Goal: Information Seeking & Learning: Learn about a topic

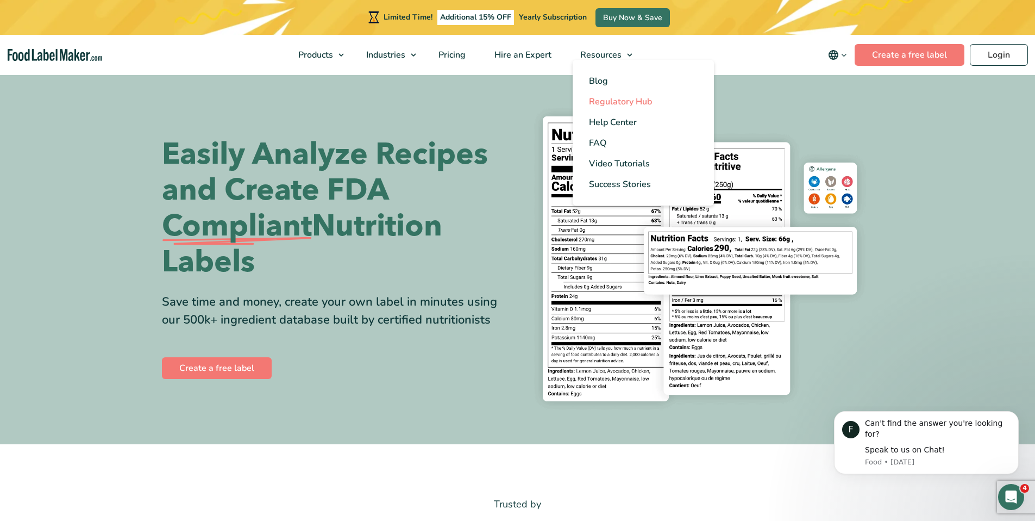
click at [615, 96] on span "Regulatory Hub" at bounding box center [620, 102] width 63 height 12
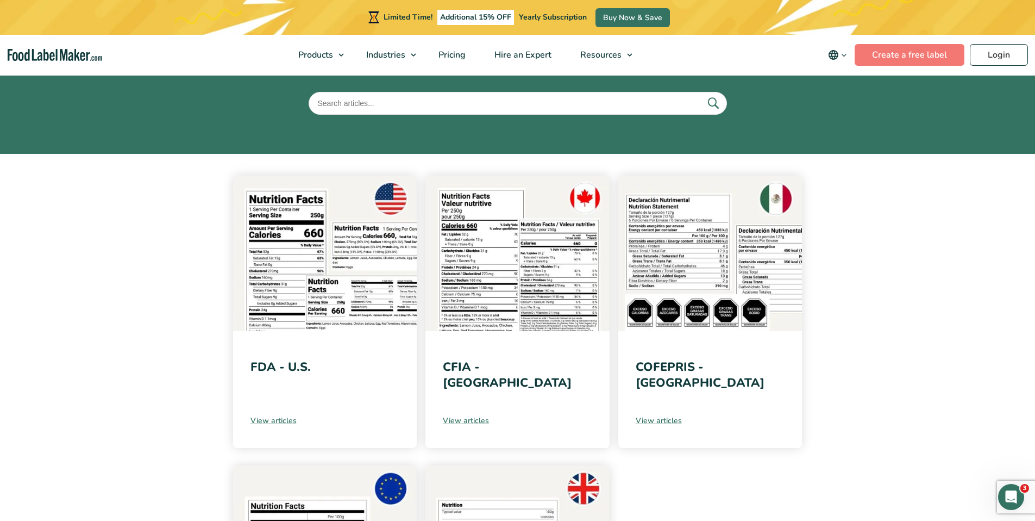
scroll to position [166, 0]
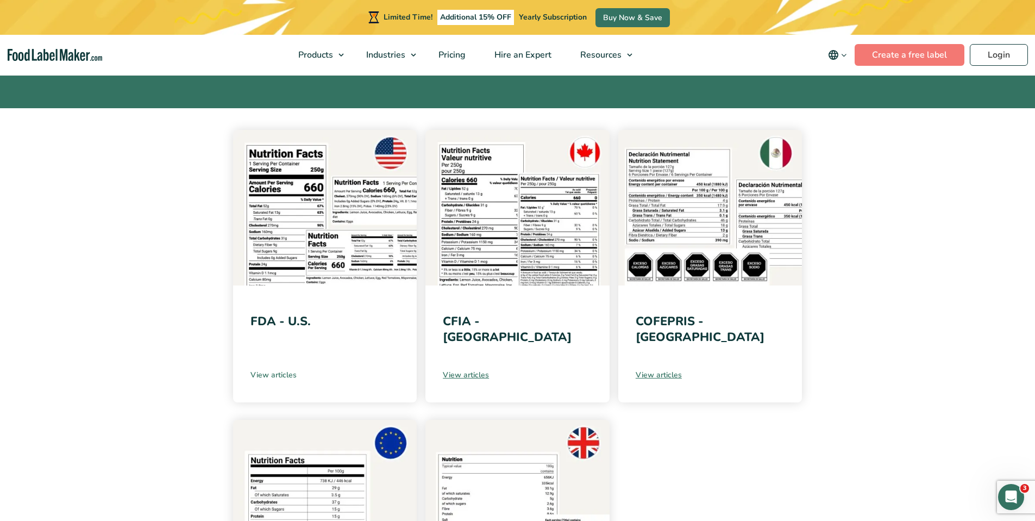
click at [284, 371] on link "View articles" at bounding box center [324, 374] width 149 height 11
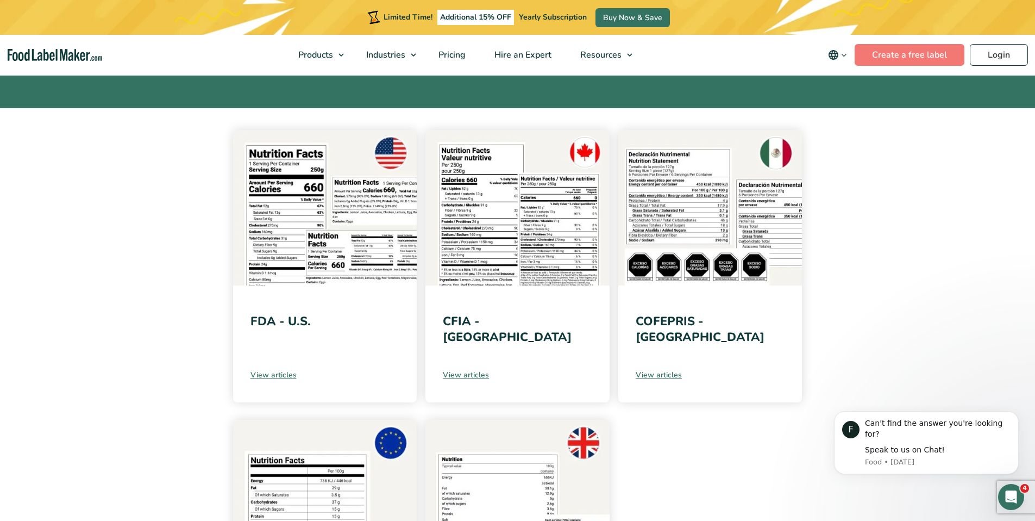
scroll to position [0, 0]
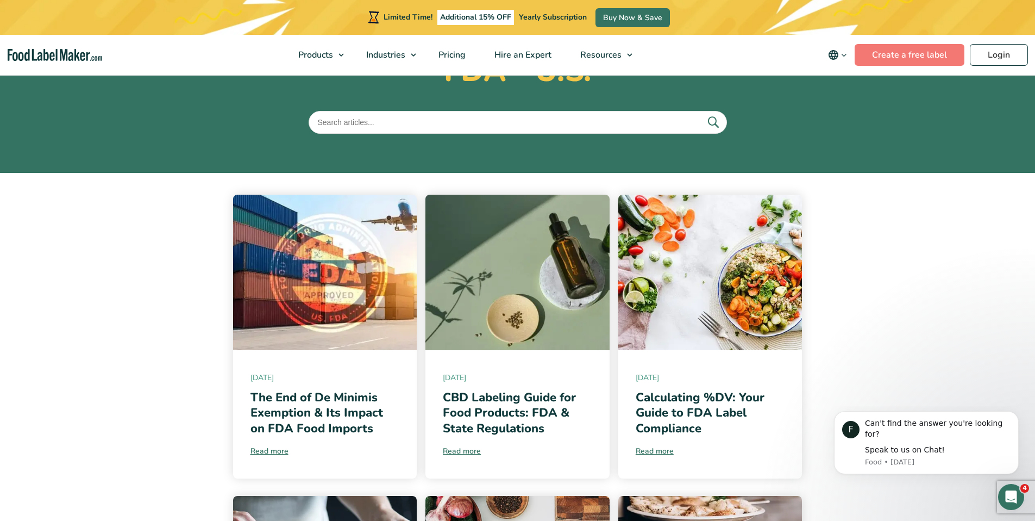
scroll to position [196, 0]
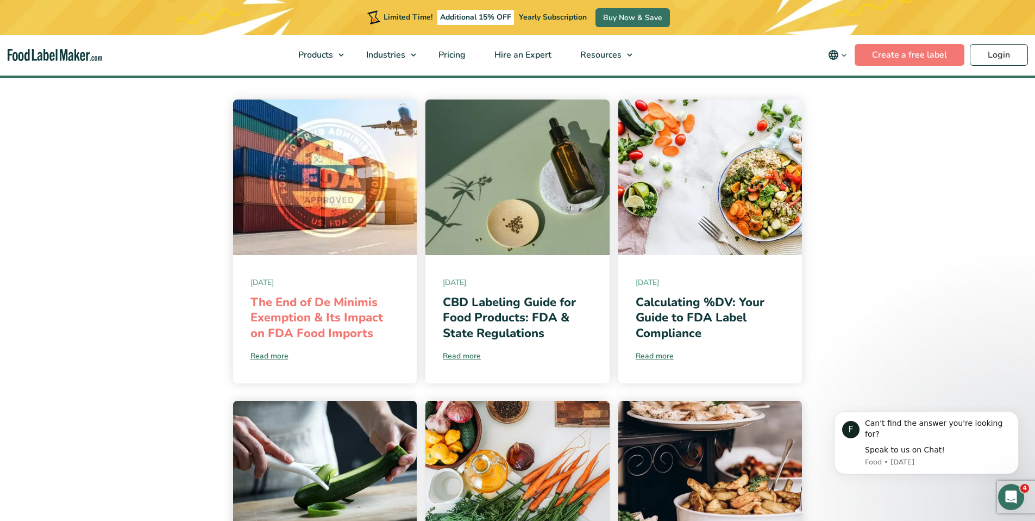
click at [357, 325] on link "The End of De Minimis Exemption & Its Impact on FDA Food Imports" at bounding box center [316, 317] width 133 height 47
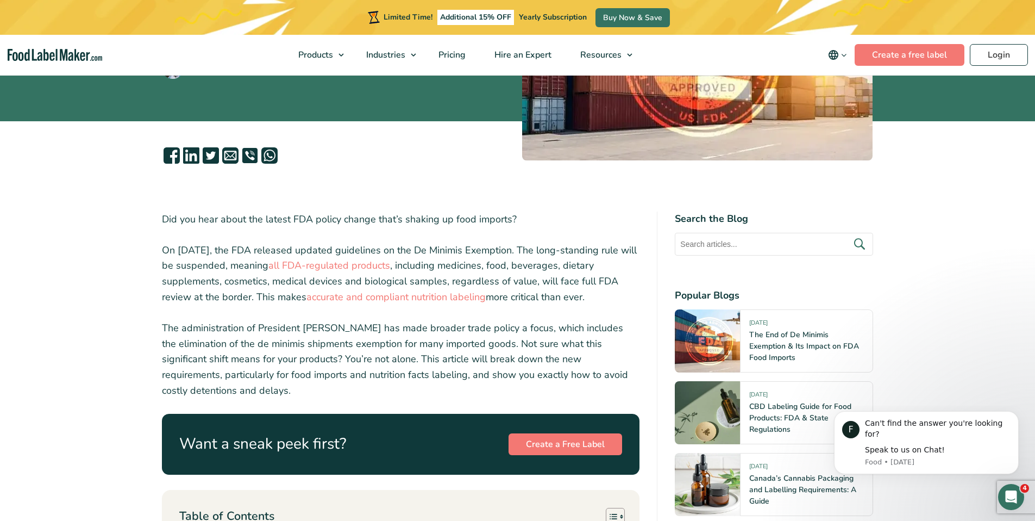
scroll to position [228, 0]
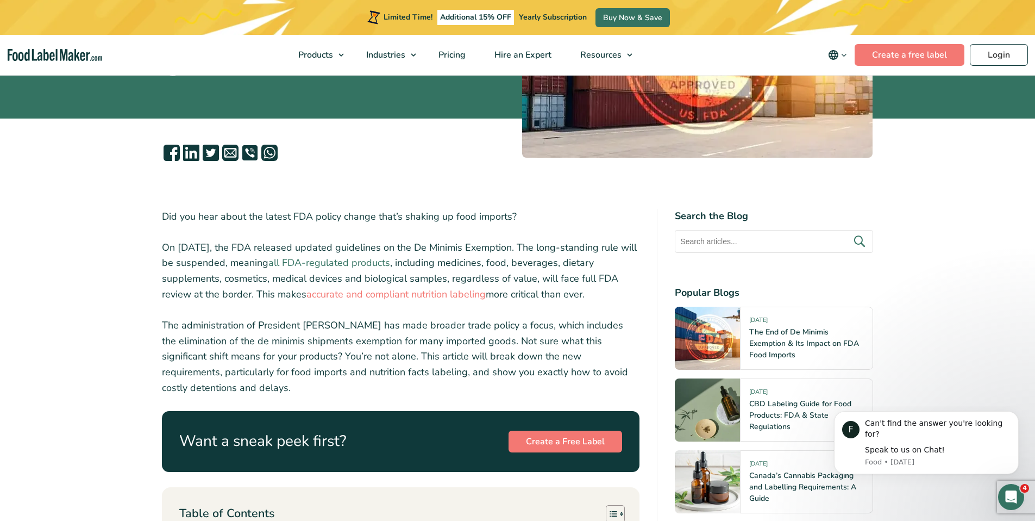
click at [385, 265] on link "all FDA-regulated products" at bounding box center [329, 262] width 122 height 13
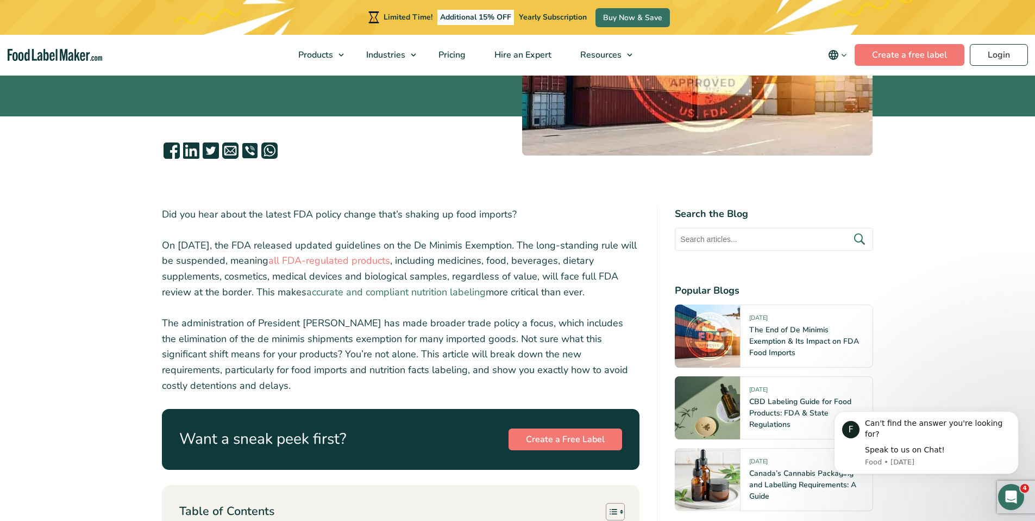
click at [445, 291] on link "accurate and compliant nutrition labeling" at bounding box center [395, 291] width 179 height 13
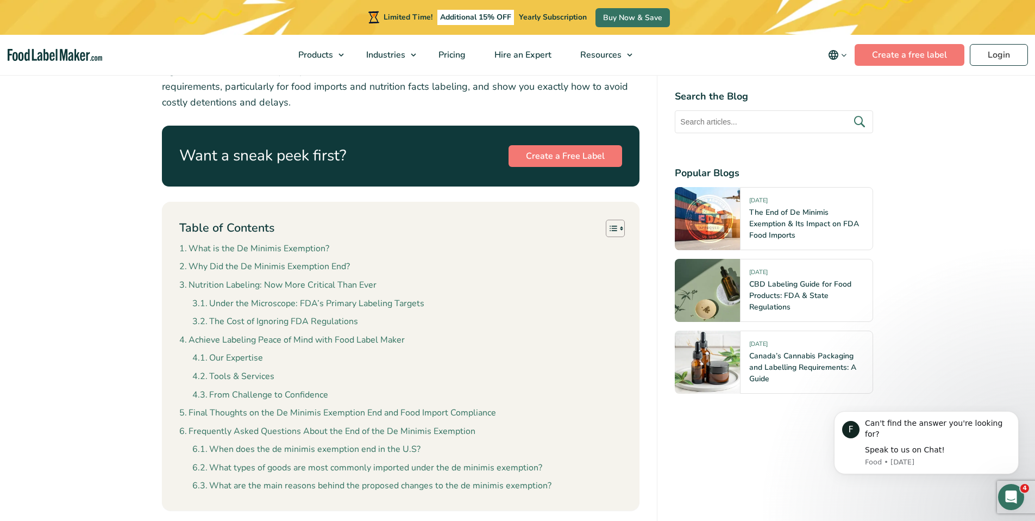
scroll to position [514, 0]
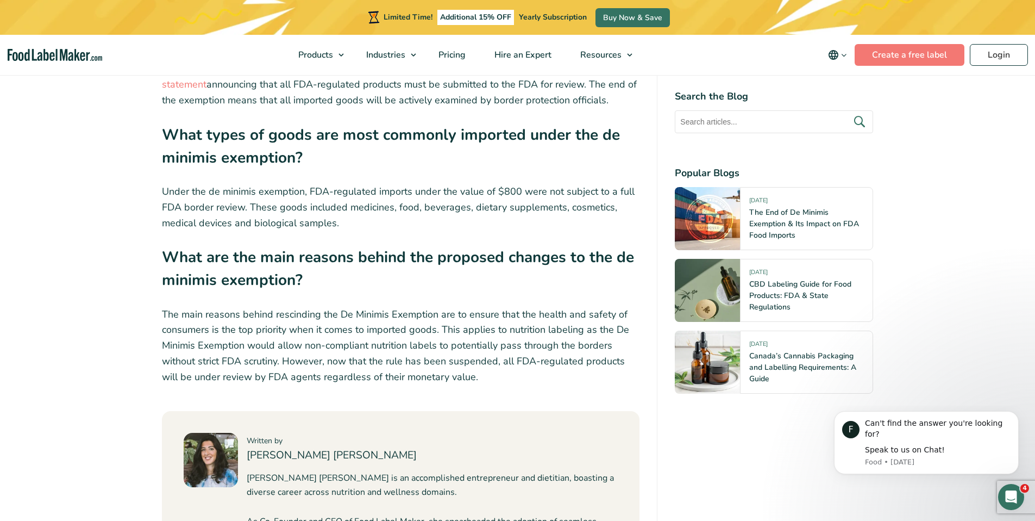
scroll to position [4392, 0]
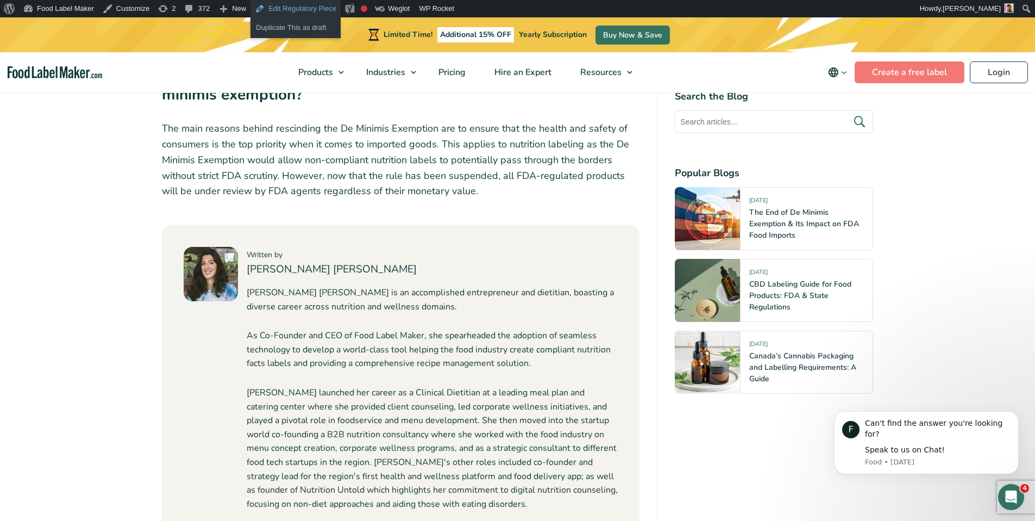
click at [292, 11] on link "Edit Regulatory Piece" at bounding box center [295, 8] width 90 height 17
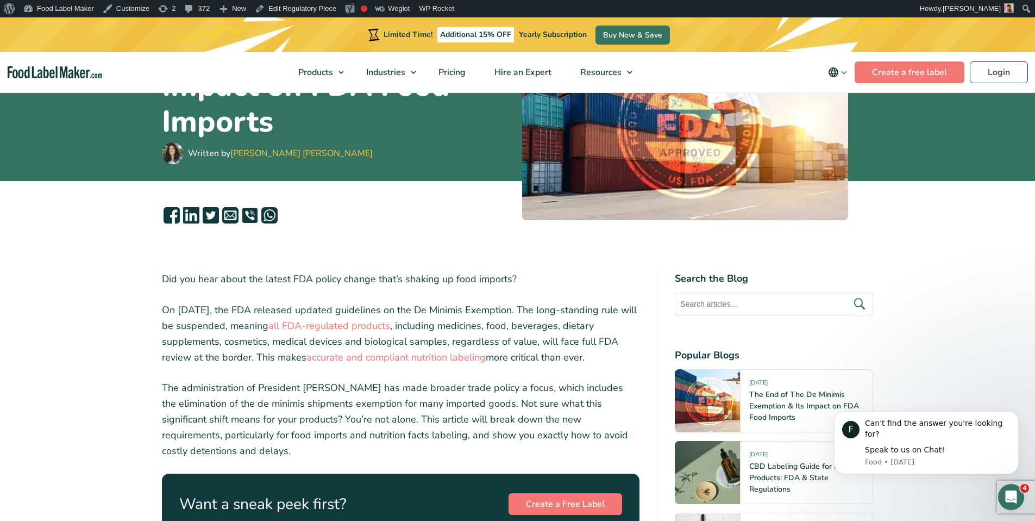
scroll to position [201, 0]
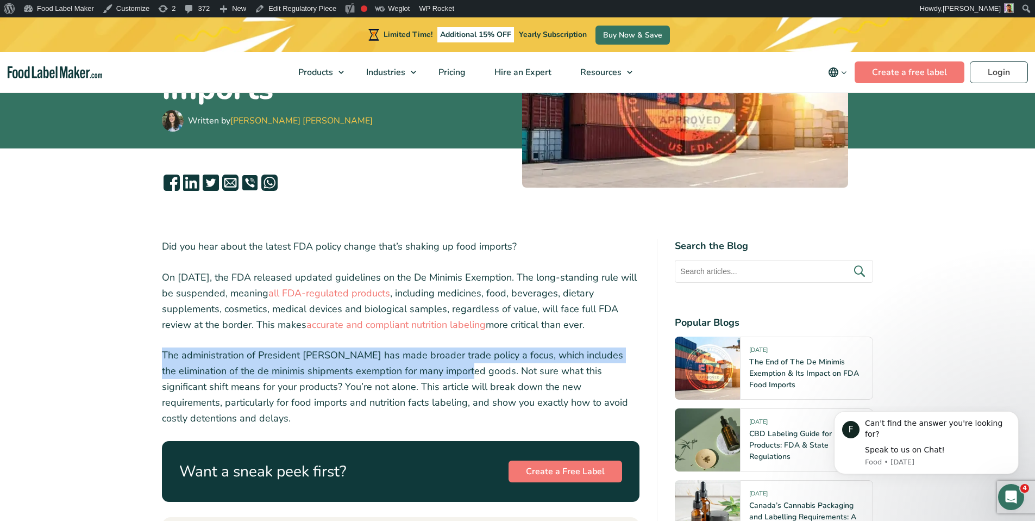
drag, startPoint x: 444, startPoint y: 371, endPoint x: 166, endPoint y: 345, distance: 279.4
copy p "The administration of President Trump has made broader trade policy a focus, wh…"
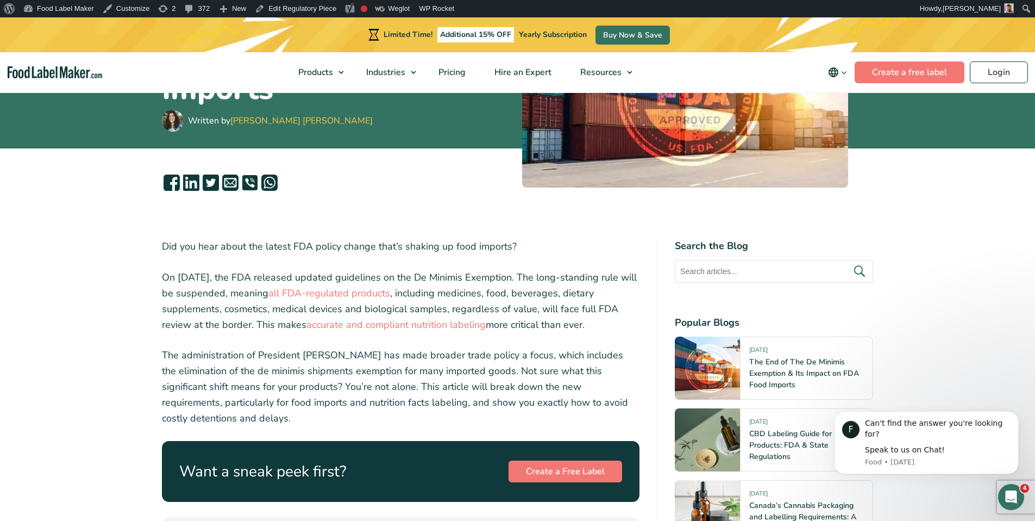
click at [422, 290] on p "On July 9, 2025, the FDA released updated guidelines on the De Minimis Exemptio…" at bounding box center [401, 300] width 478 height 62
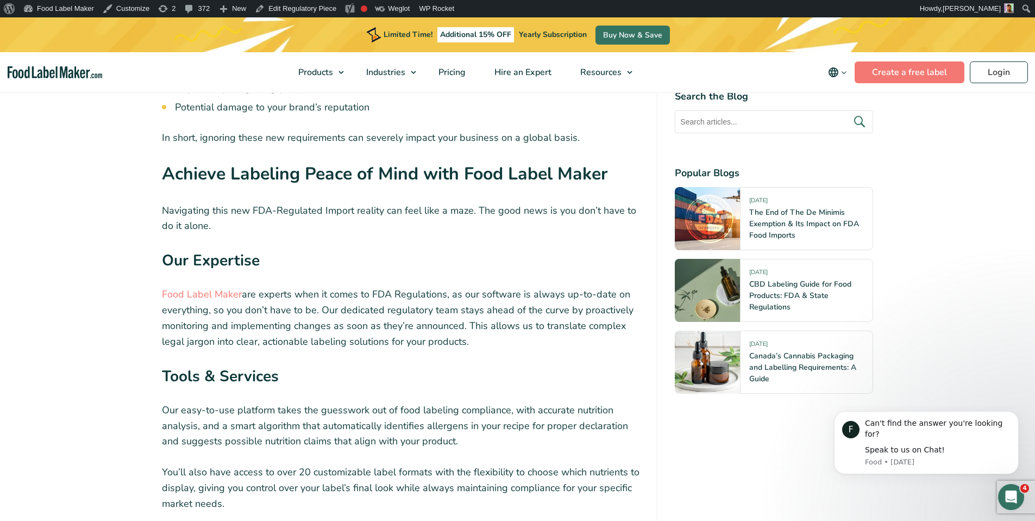
scroll to position [2782, 0]
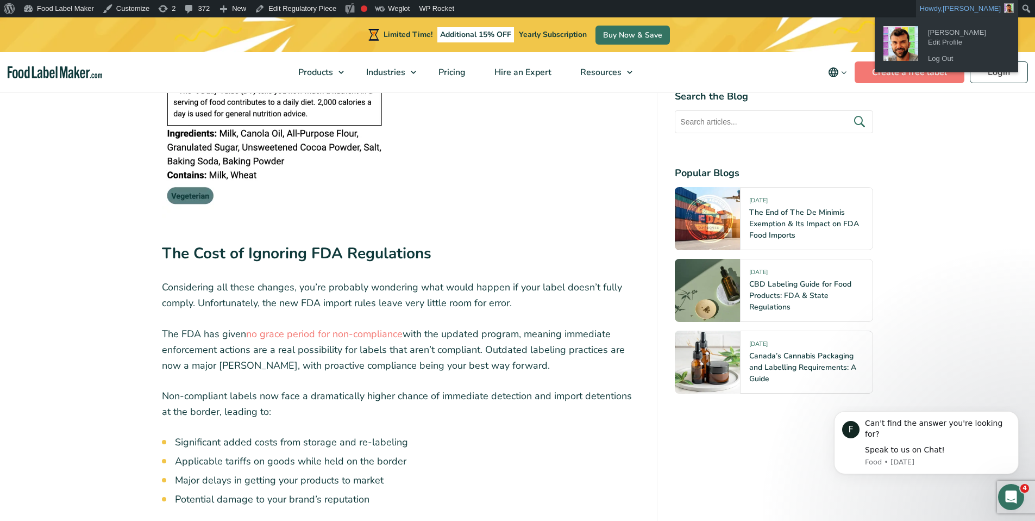
click at [999, 8] on span "samer" at bounding box center [972, 8] width 58 height 8
click at [949, 62] on link "Log Out" at bounding box center [966, 59] width 87 height 14
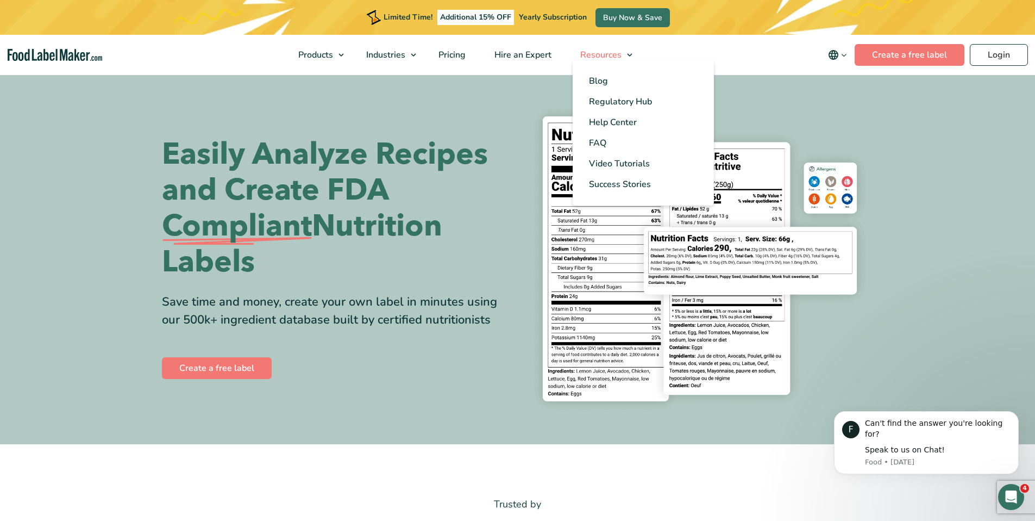
click at [610, 57] on span "Resources" at bounding box center [600, 55] width 46 height 12
click at [620, 100] on span "Regulatory Hub" at bounding box center [620, 102] width 63 height 12
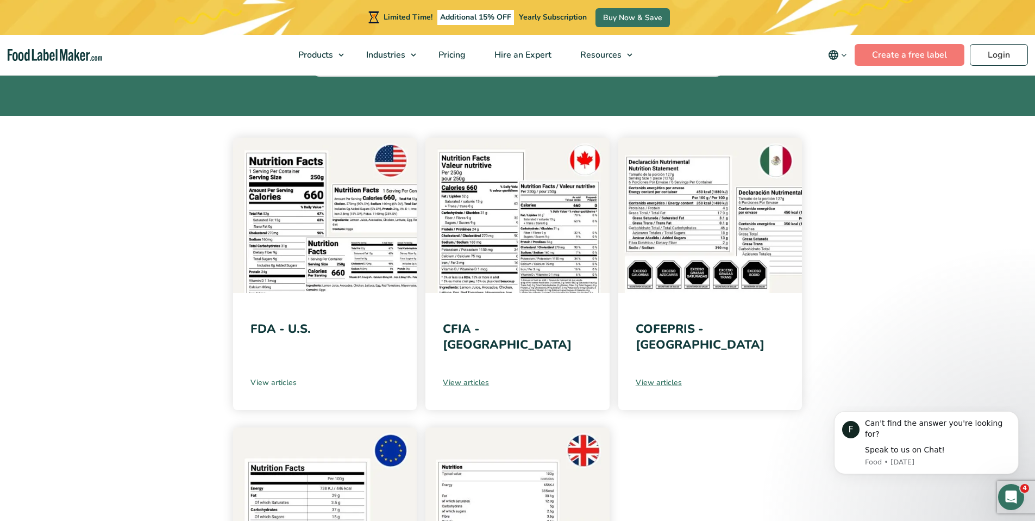
click at [281, 383] on link "View articles" at bounding box center [324, 382] width 149 height 11
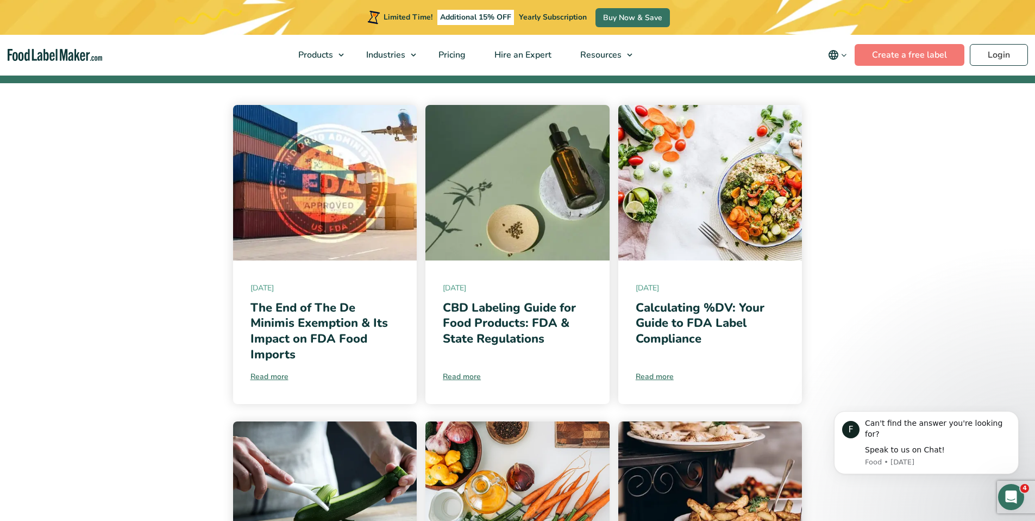
scroll to position [175, 0]
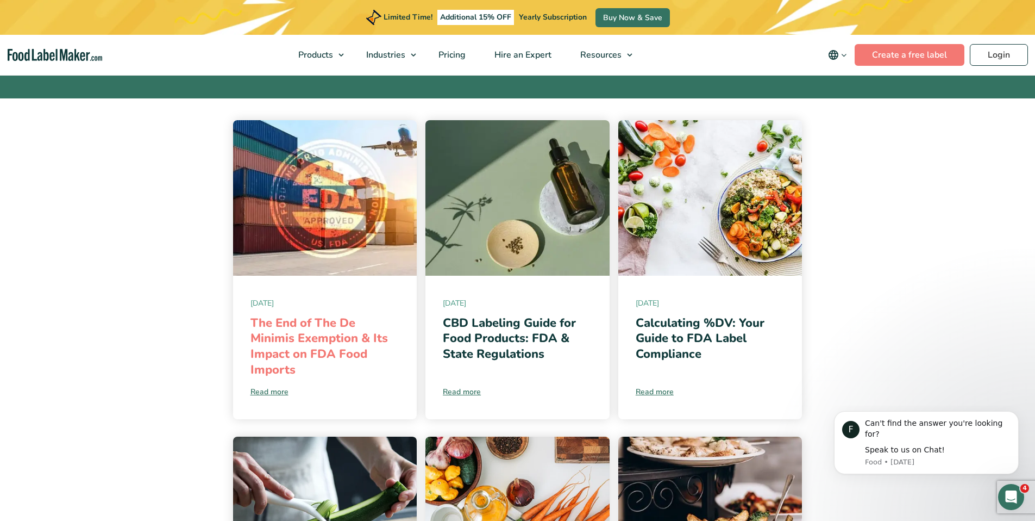
click at [286, 340] on link "The End of The De Minimis Exemption & Its Impact on FDA Food Imports" at bounding box center [318, 346] width 137 height 63
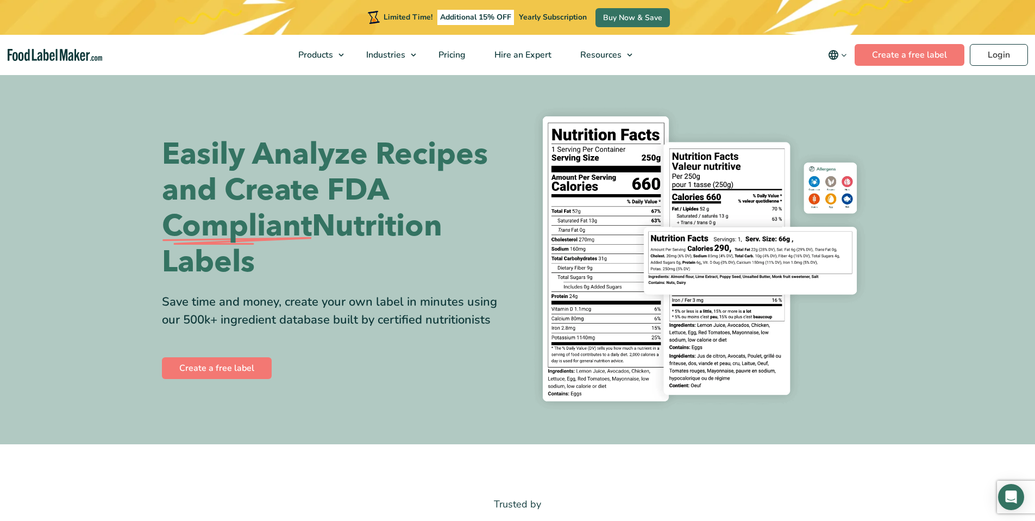
click at [620, 96] on span "Regulatory Hub" at bounding box center [620, 102] width 63 height 12
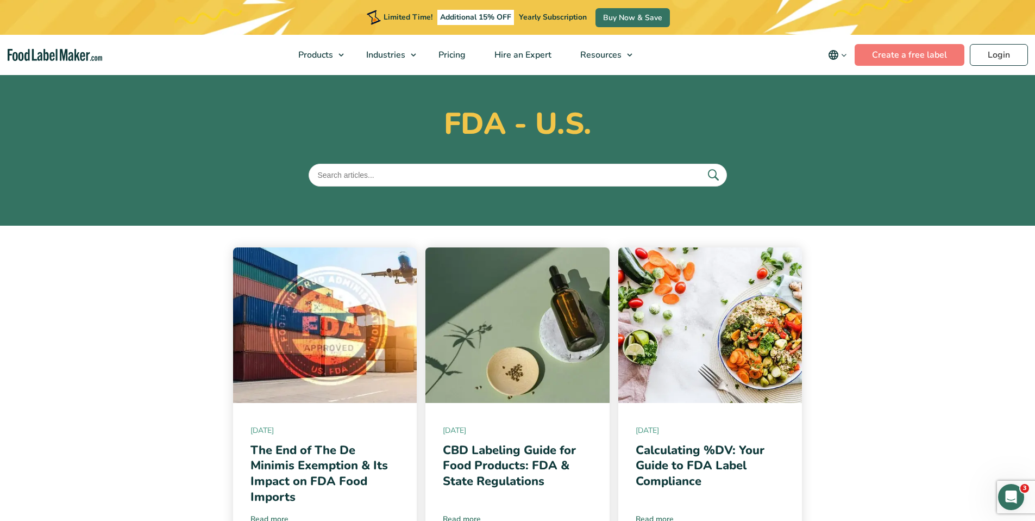
scroll to position [216, 0]
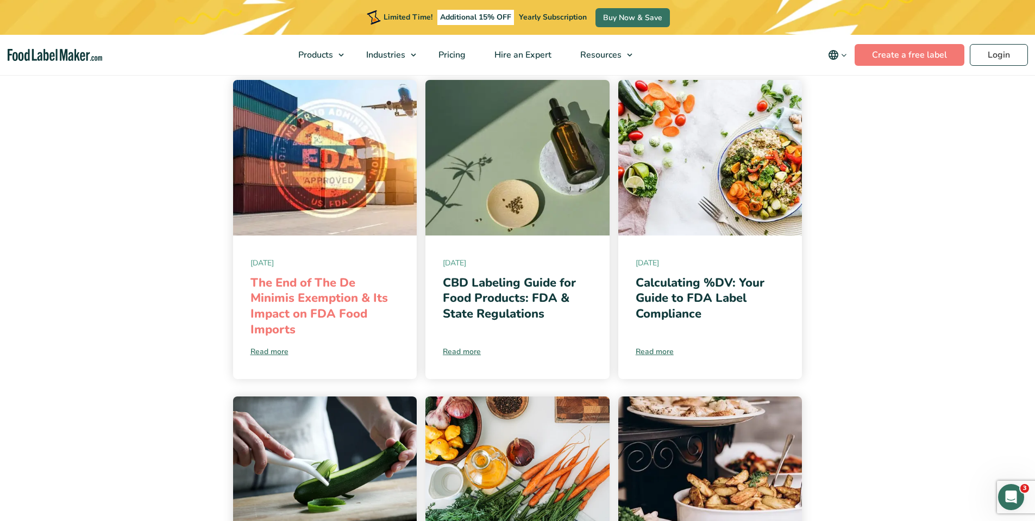
click at [305, 298] on link "The End of The De Minimis Exemption & Its Impact on FDA Food Imports" at bounding box center [318, 305] width 137 height 63
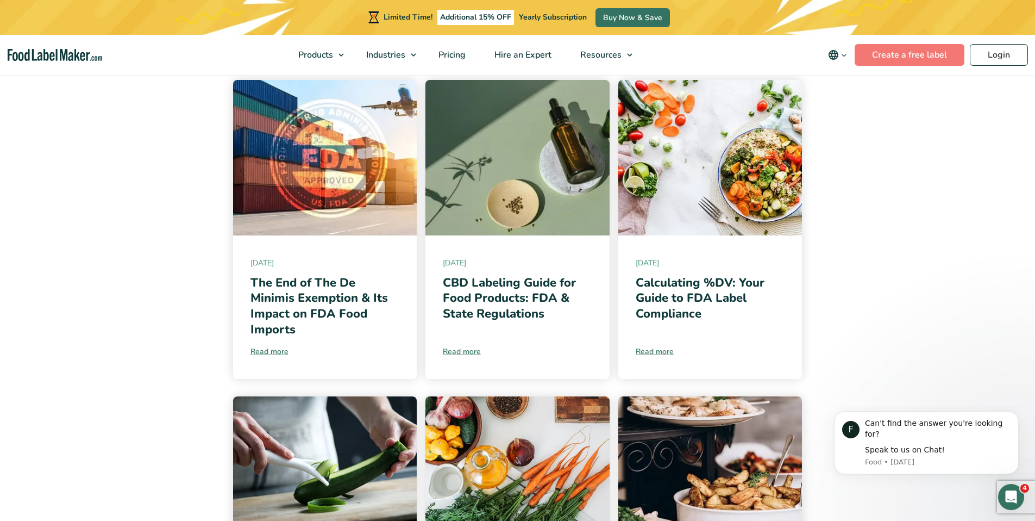
scroll to position [0, 0]
